Goal: Information Seeking & Learning: Learn about a topic

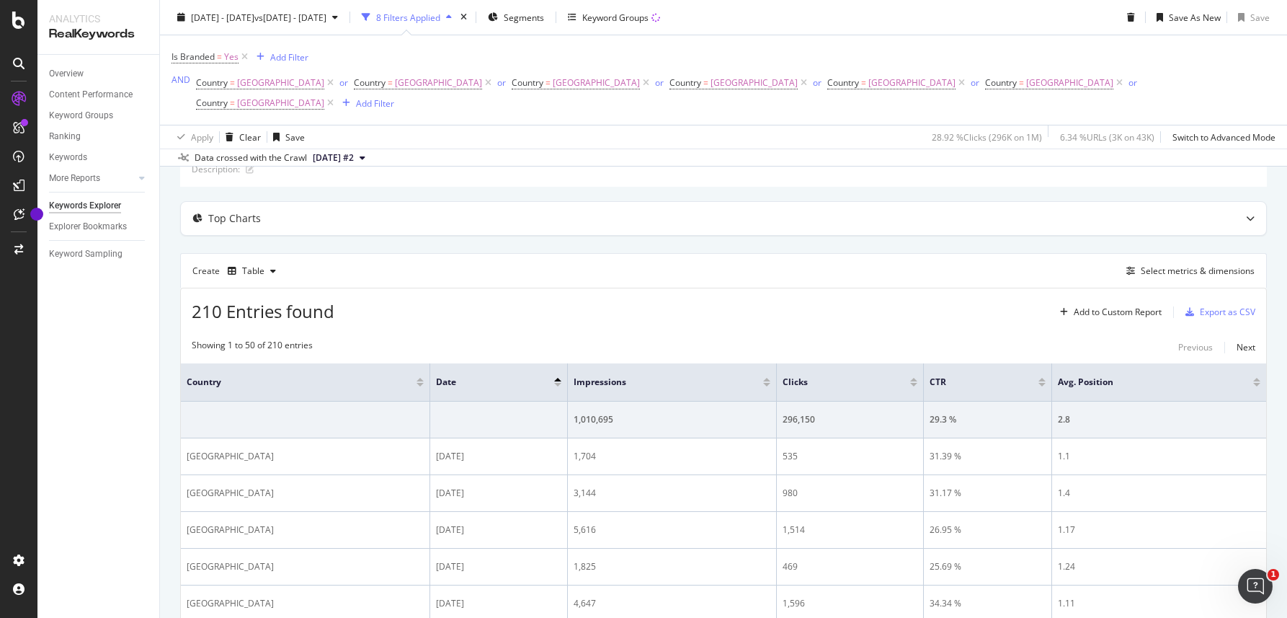
scroll to position [96, 0]
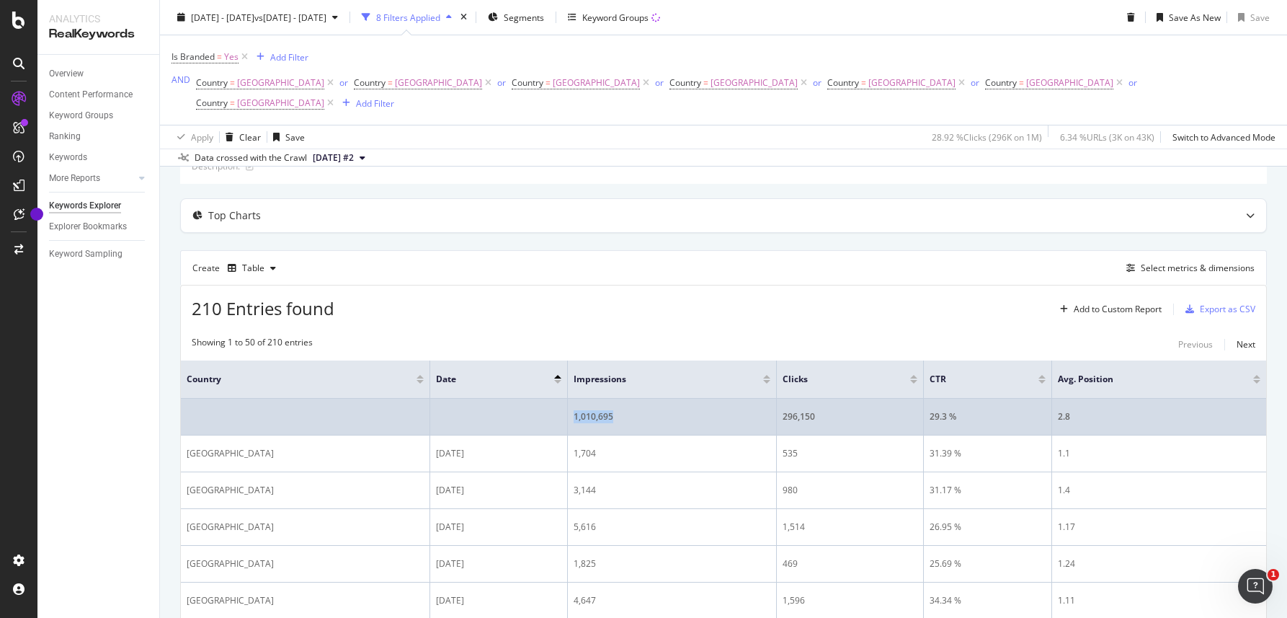
drag, startPoint x: 575, startPoint y: 399, endPoint x: 626, endPoint y: 401, distance: 50.5
click at [626, 410] on div "1,010,695" at bounding box center [672, 416] width 197 height 13
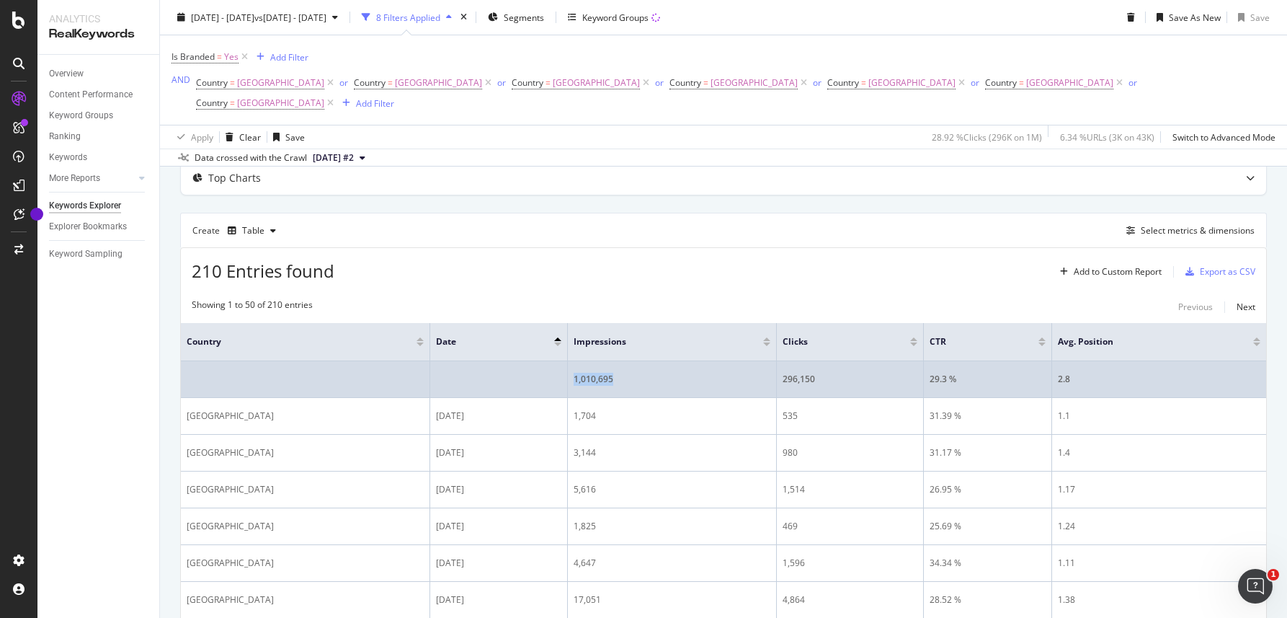
scroll to position [93, 0]
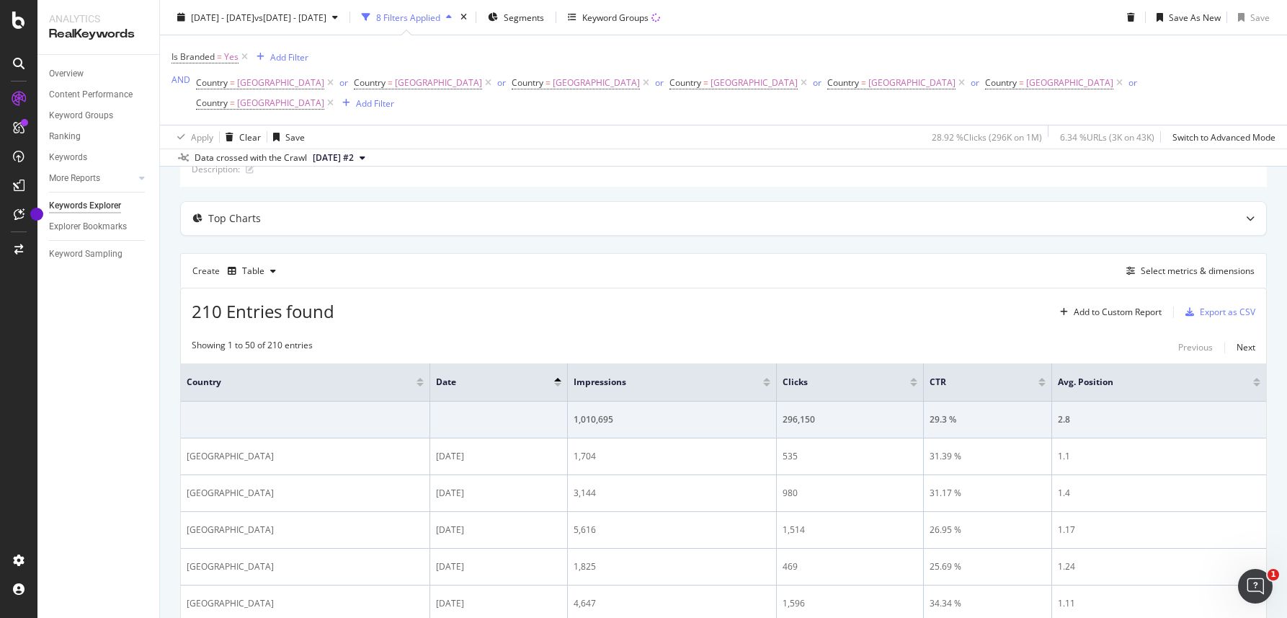
click at [696, 339] on div "Showing 1 to 50 of 210 entries Previous Next" at bounding box center [723, 347] width 1085 height 17
click at [300, 58] on div "Add Filter" at bounding box center [289, 56] width 38 height 12
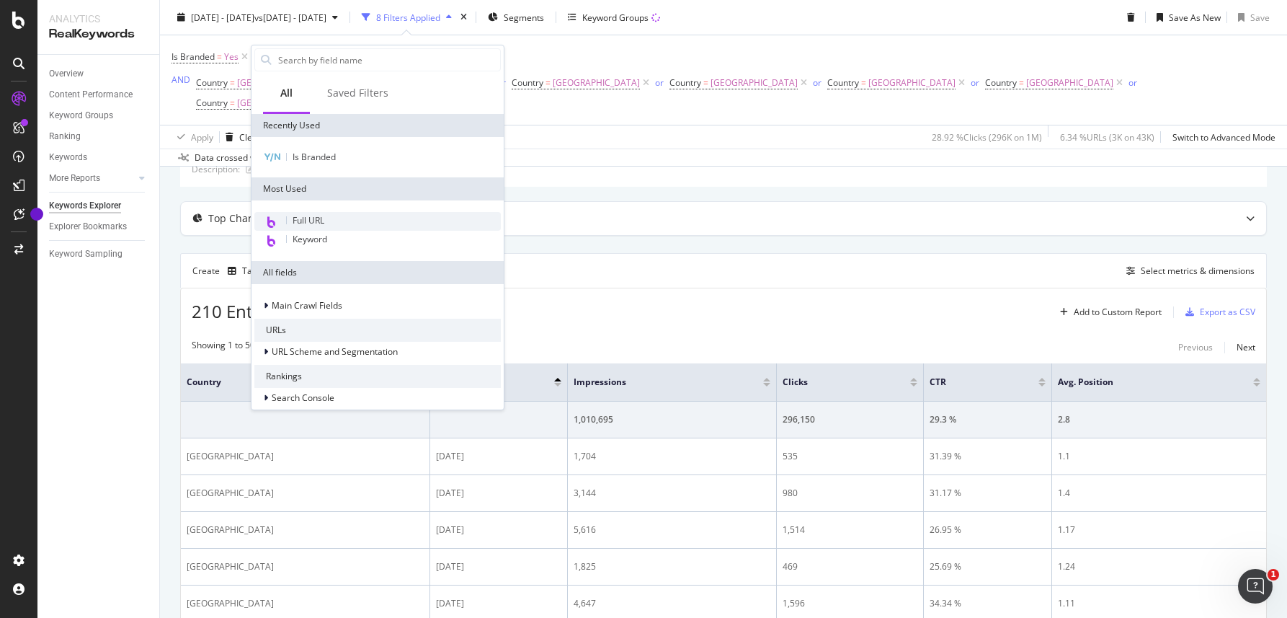
click at [320, 218] on span "Full URL" at bounding box center [309, 220] width 32 height 12
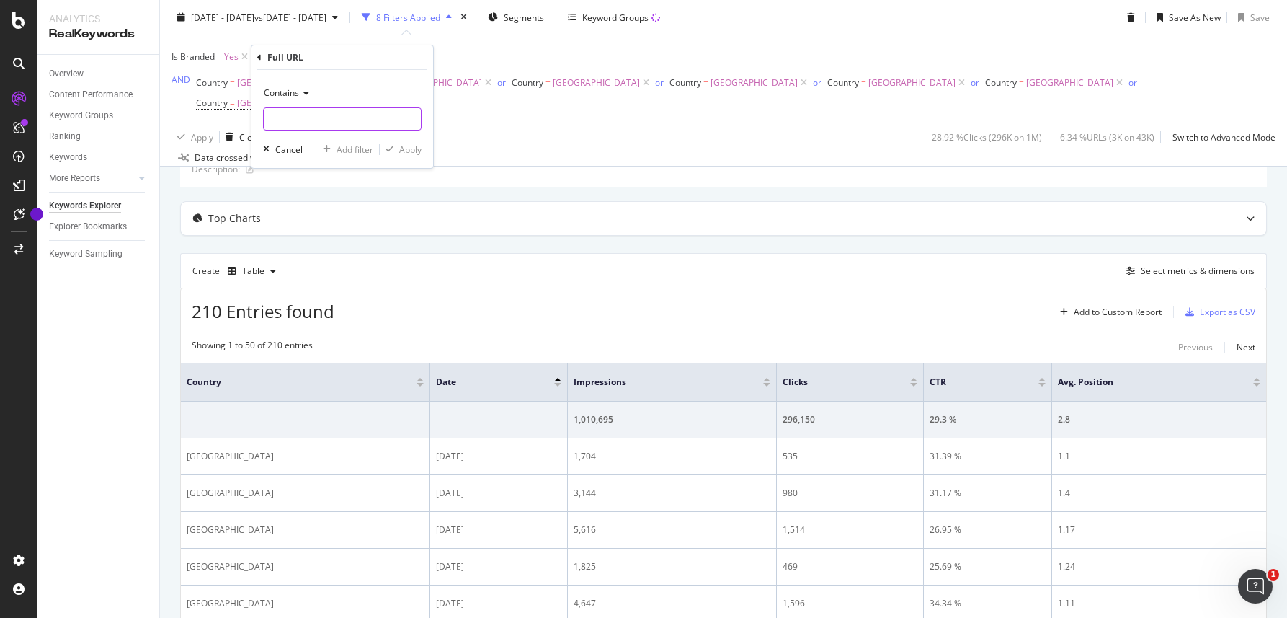
click at [327, 115] on input "text" at bounding box center [342, 118] width 157 height 23
type input "[DOMAIN_NAME]"
click at [411, 152] on div "Apply" at bounding box center [410, 149] width 22 height 12
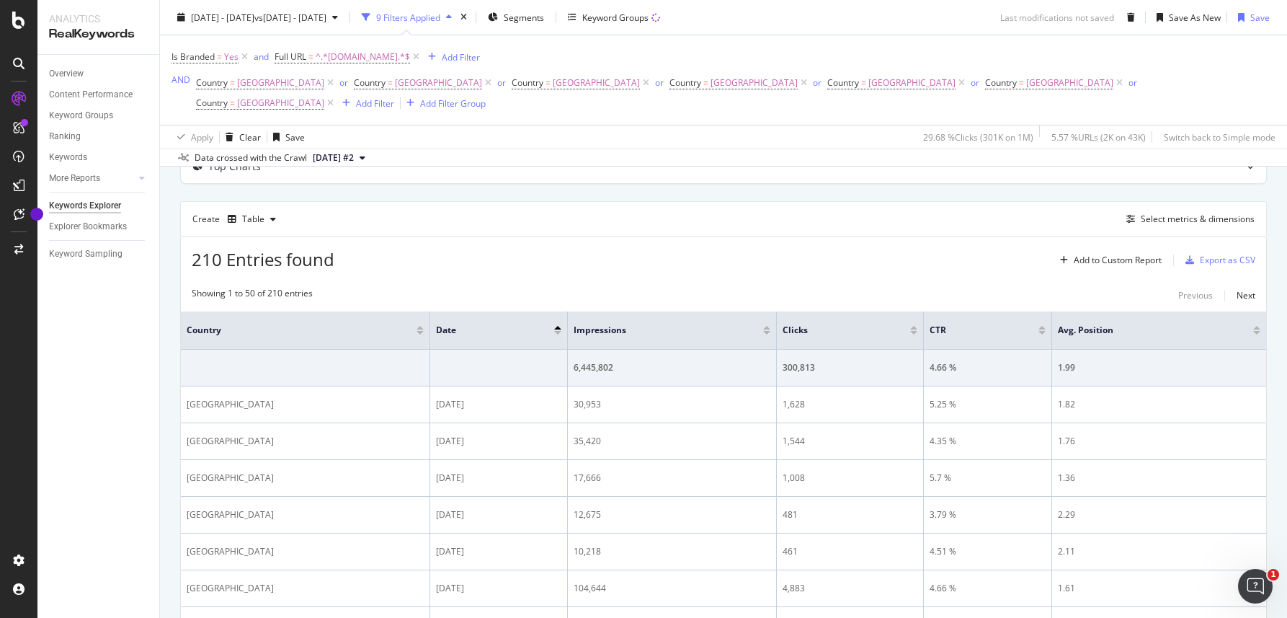
scroll to position [146, 0]
click at [415, 56] on icon at bounding box center [416, 57] width 12 height 14
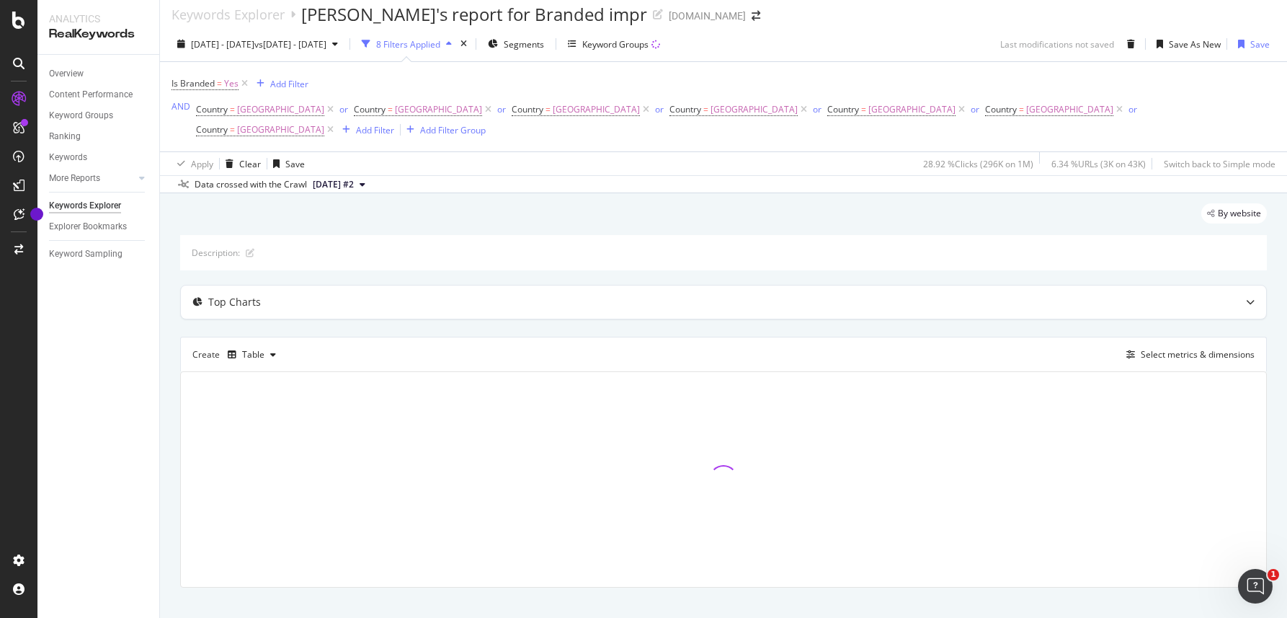
scroll to position [146, 0]
